Goal: Information Seeking & Learning: Understand process/instructions

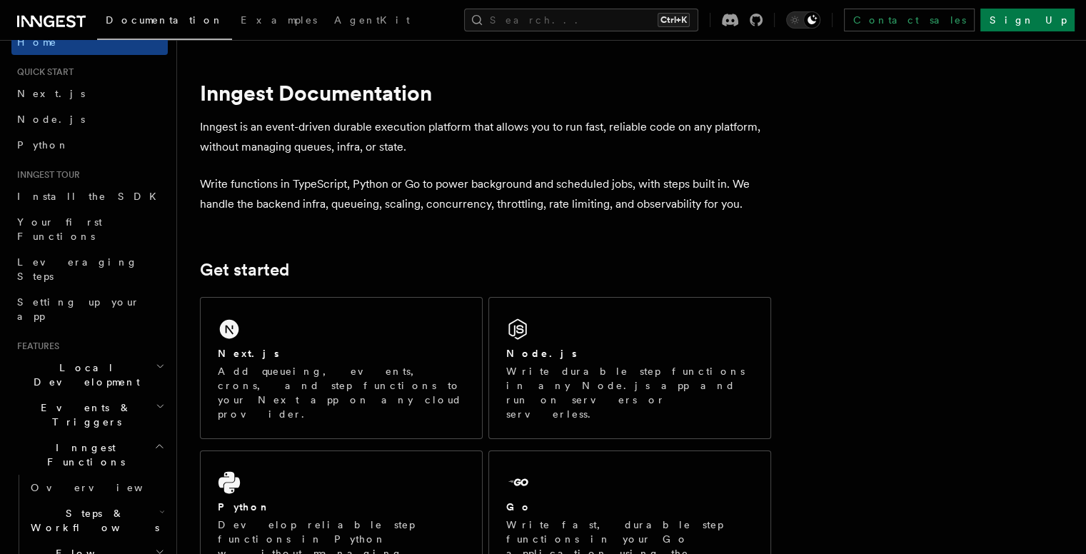
scroll to position [42, 0]
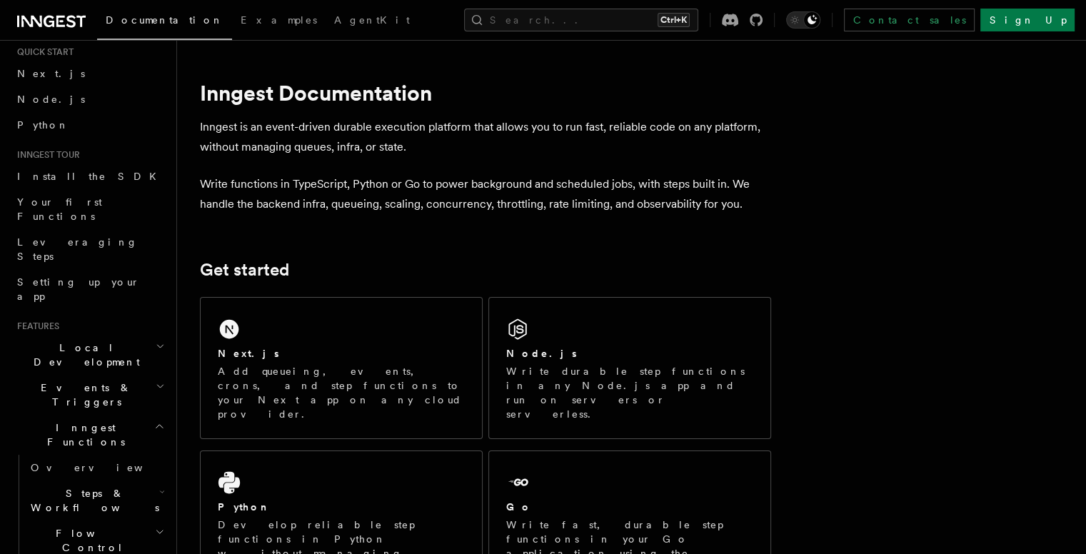
click at [156, 341] on icon "button" at bounding box center [160, 346] width 9 height 11
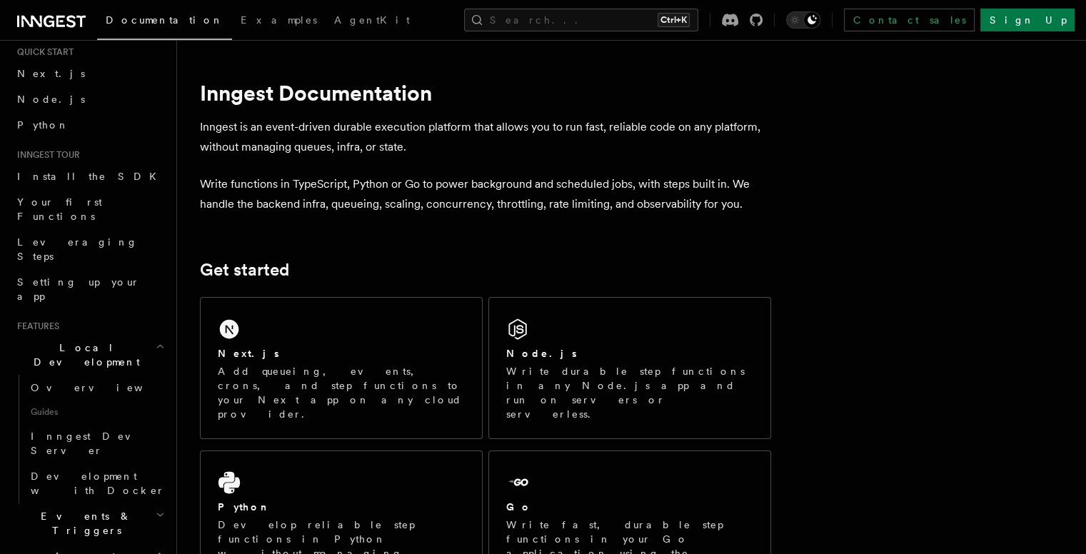
click at [156, 341] on icon "button" at bounding box center [160, 346] width 9 height 11
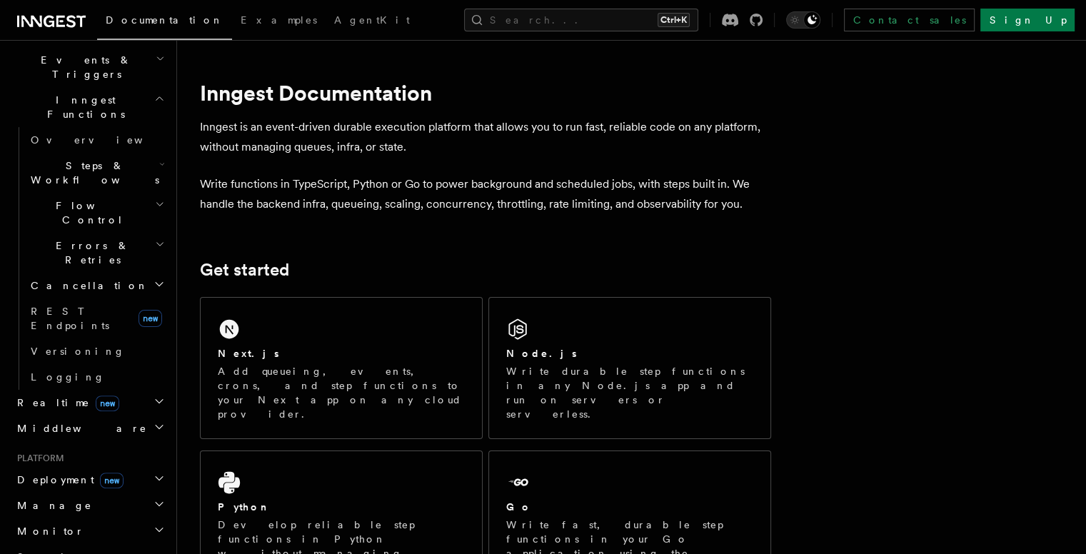
scroll to position [377, 0]
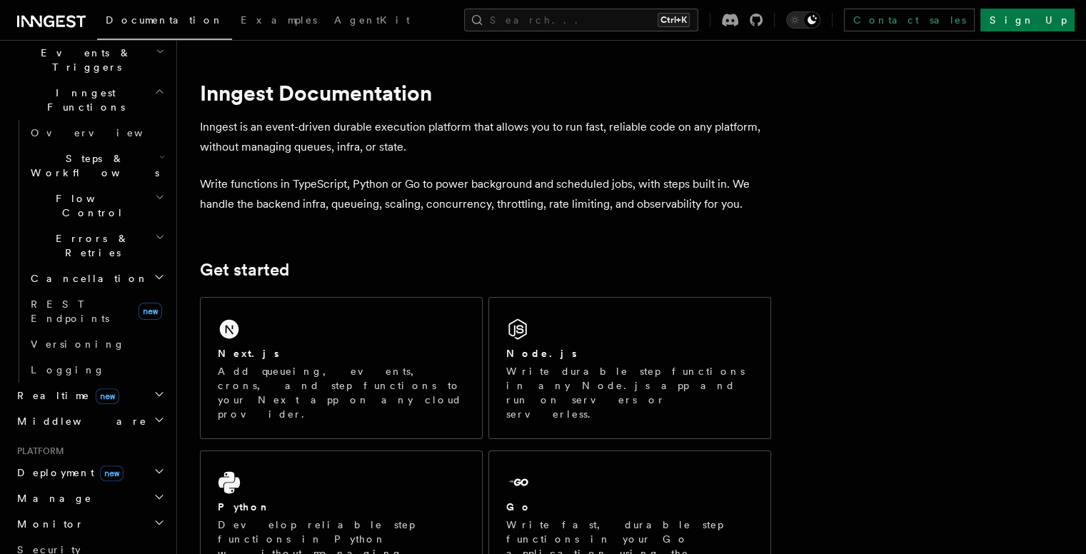
click at [59, 465] on span "Deployment new" at bounding box center [67, 472] width 112 height 14
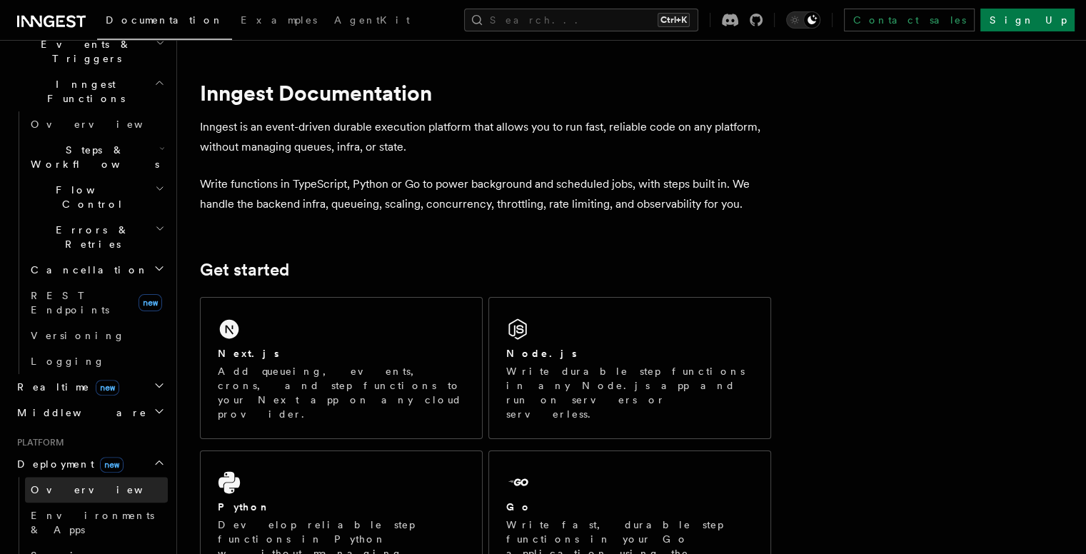
scroll to position [386, 0]
click at [59, 484] on span "Overview" at bounding box center [104, 489] width 147 height 11
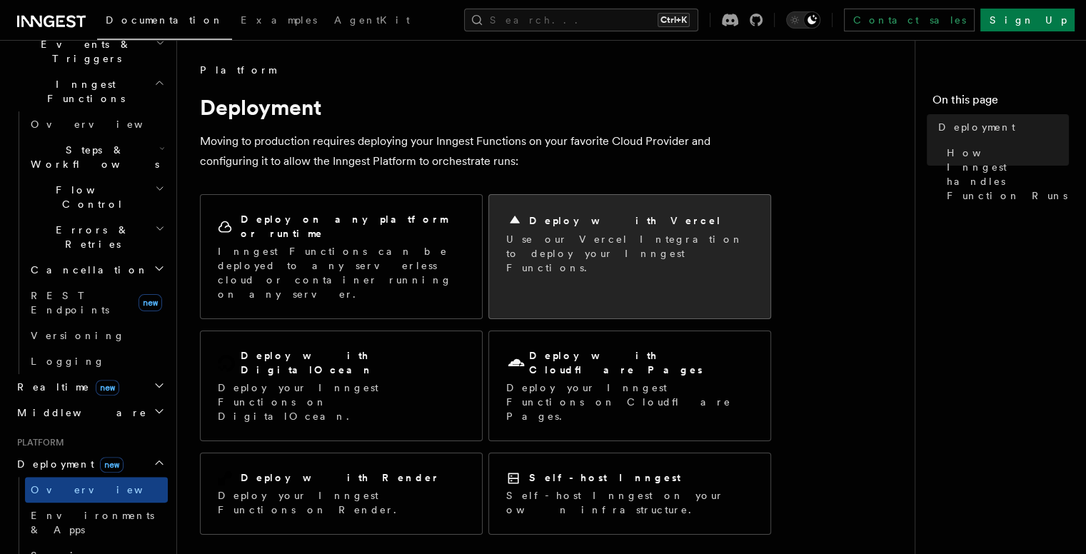
click at [600, 215] on h2 "Deploy with Vercel" at bounding box center [625, 220] width 193 height 14
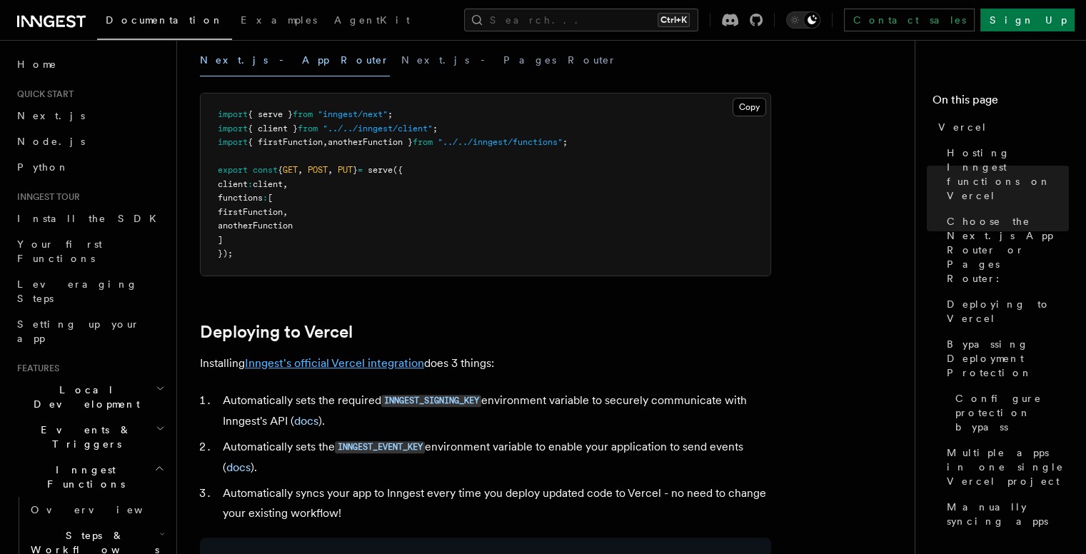
scroll to position [401, 0]
click at [328, 360] on link "Inngest's official Vercel integration" at bounding box center [334, 362] width 179 height 14
